Goal: Transaction & Acquisition: Download file/media

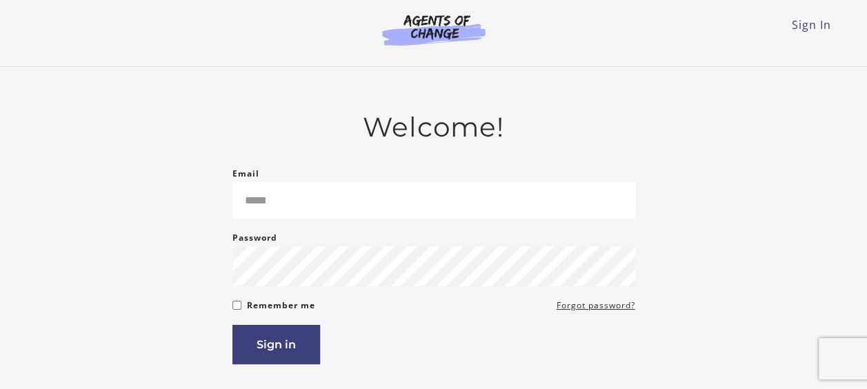
click at [325, 212] on input "Email" at bounding box center [433, 200] width 403 height 37
type input "**********"
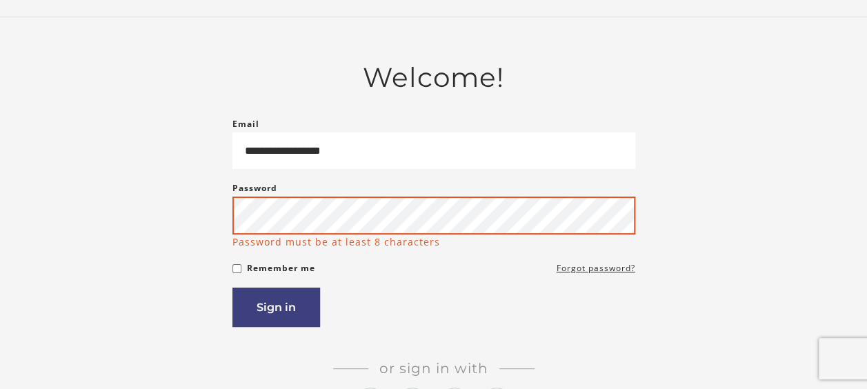
scroll to position [69, 0]
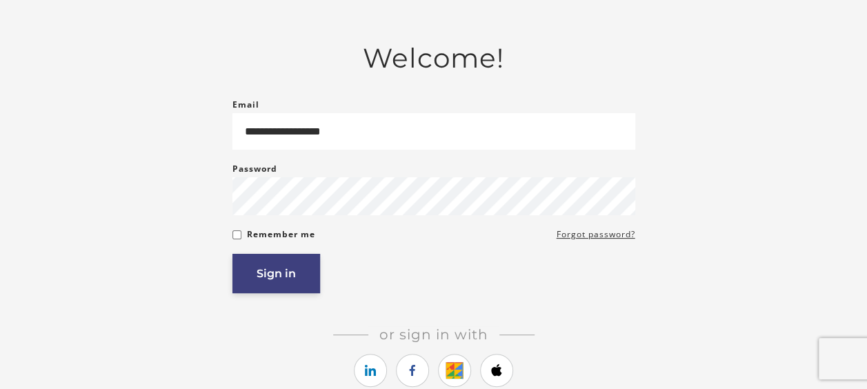
click at [298, 291] on button "Sign in" at bounding box center [276, 273] width 88 height 39
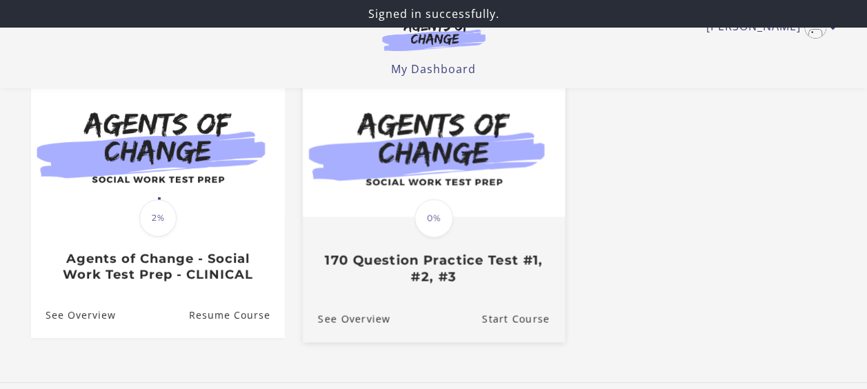
scroll to position [138, 0]
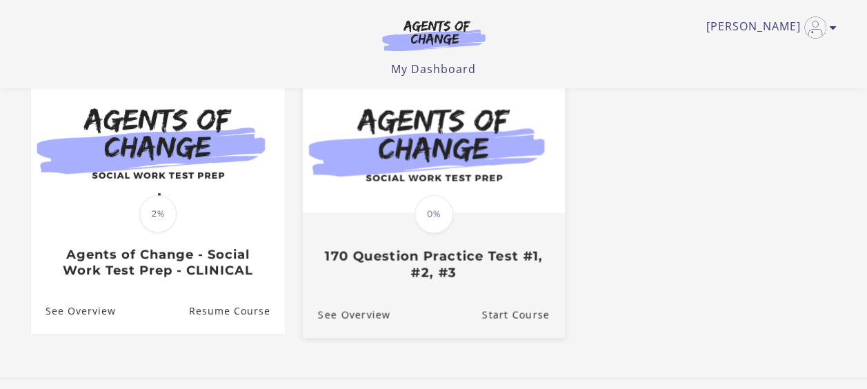
click at [406, 272] on h3 "170 Question Practice Test #1, #2, #3" at bounding box center [433, 264] width 232 height 32
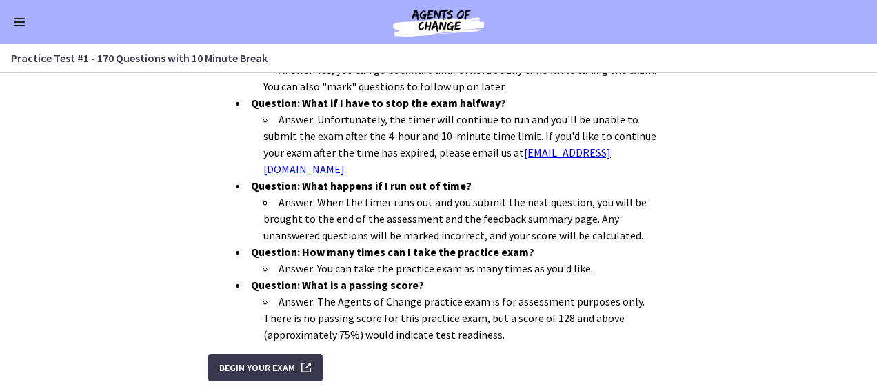
scroll to position [564, 0]
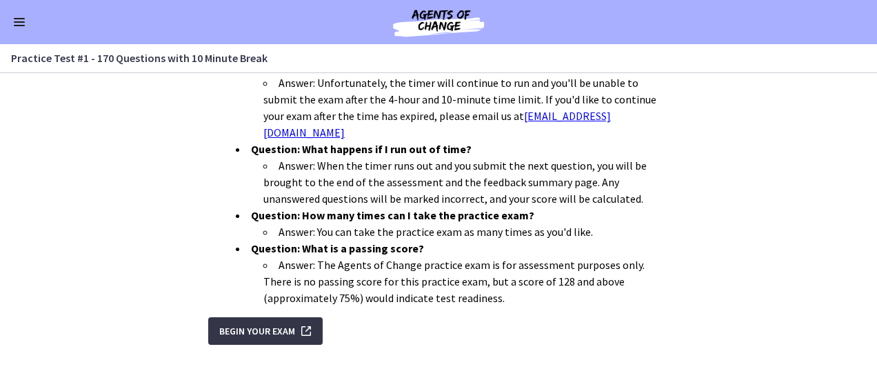
click at [244, 323] on span "Begin Your Exam" at bounding box center [257, 331] width 76 height 17
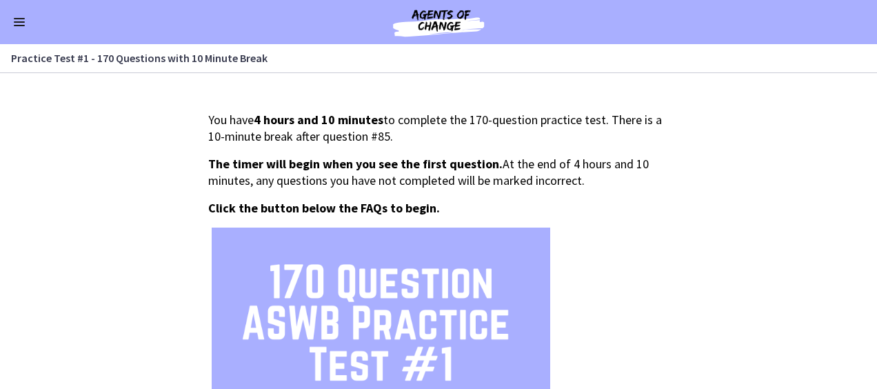
click at [12, 18] on button "Enable menu" at bounding box center [19, 22] width 17 height 17
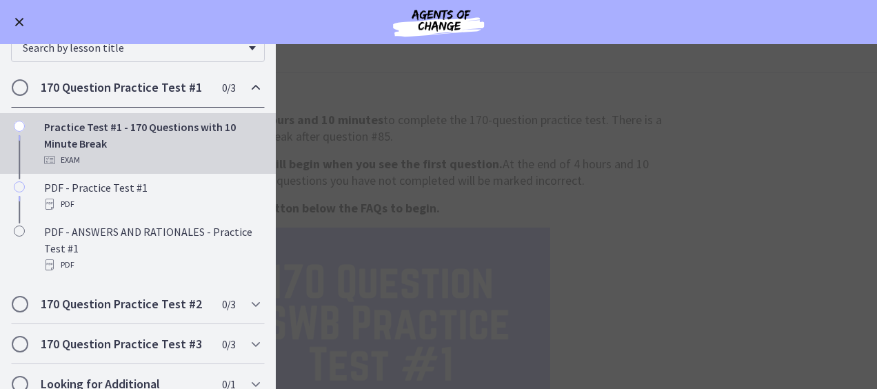
scroll to position [138, 0]
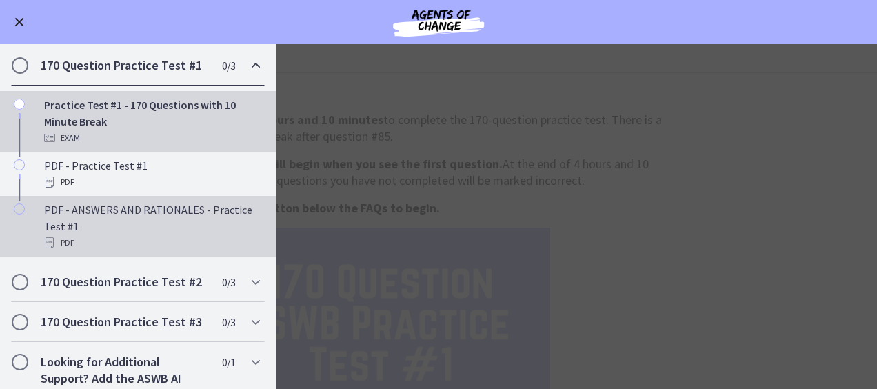
click at [69, 215] on div "PDF - ANSWERS AND RATIONALES - Practice Test #1 PDF" at bounding box center [151, 226] width 215 height 50
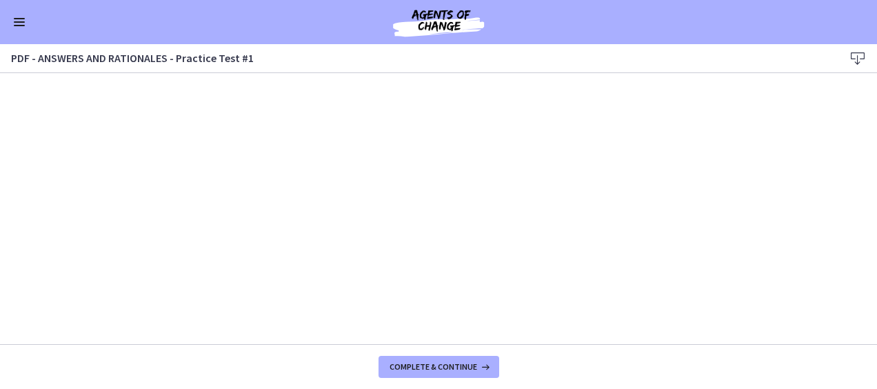
click at [854, 57] on icon at bounding box center [857, 58] width 17 height 17
